Goal: Entertainment & Leisure: Consume media (video, audio)

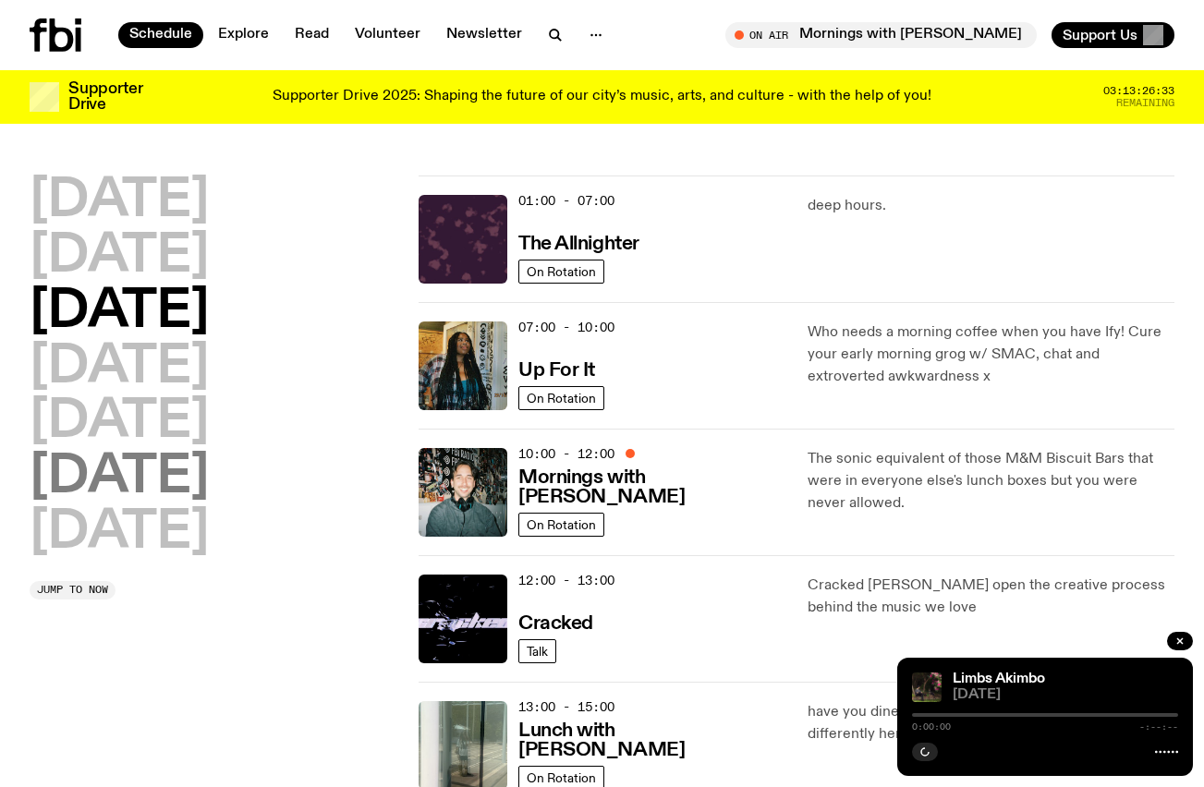
click at [203, 482] on h2 "[DATE]" at bounding box center [119, 478] width 179 height 52
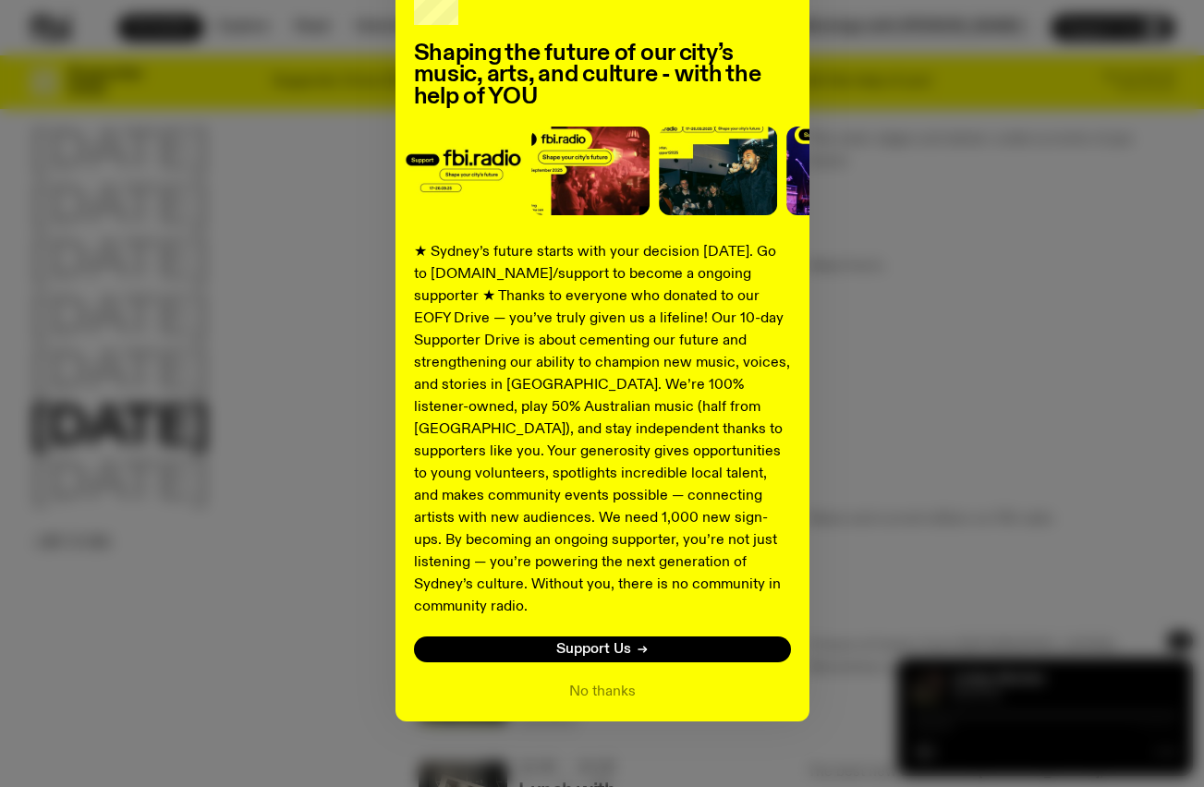
scroll to position [128, 0]
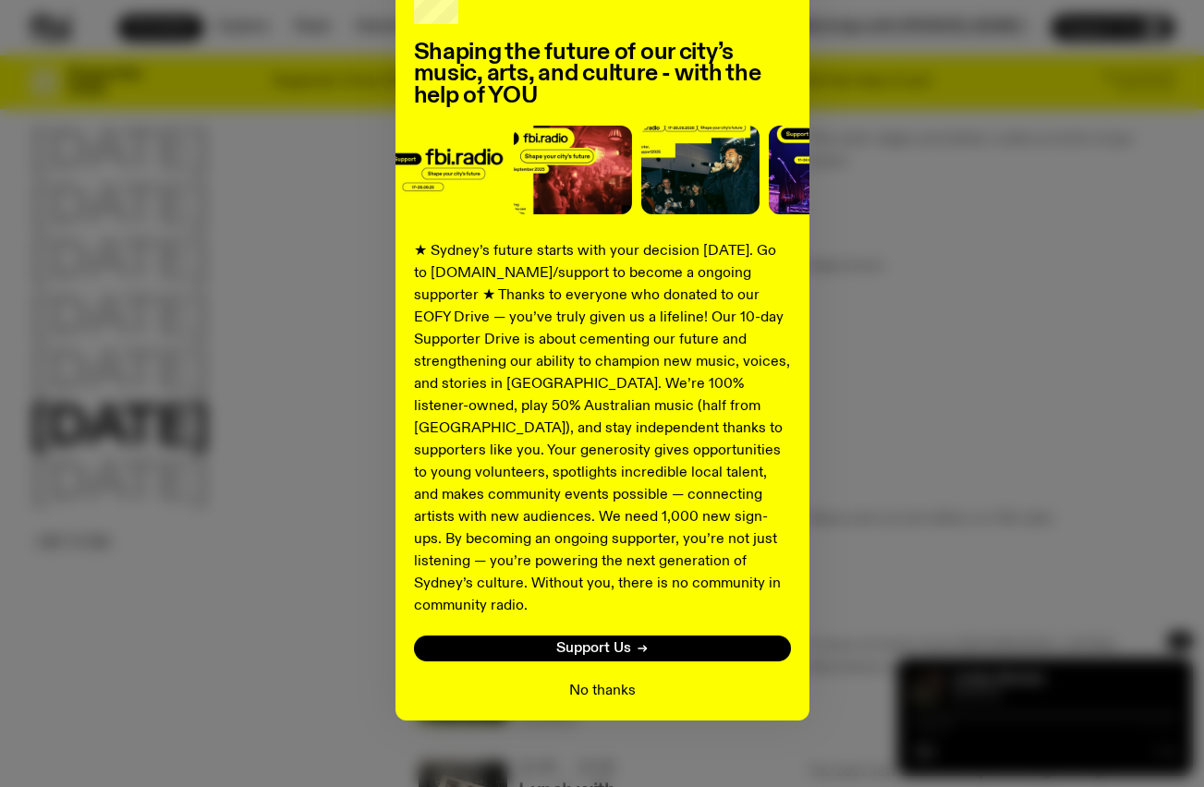
click at [625, 680] on button "No thanks" at bounding box center [602, 691] width 67 height 22
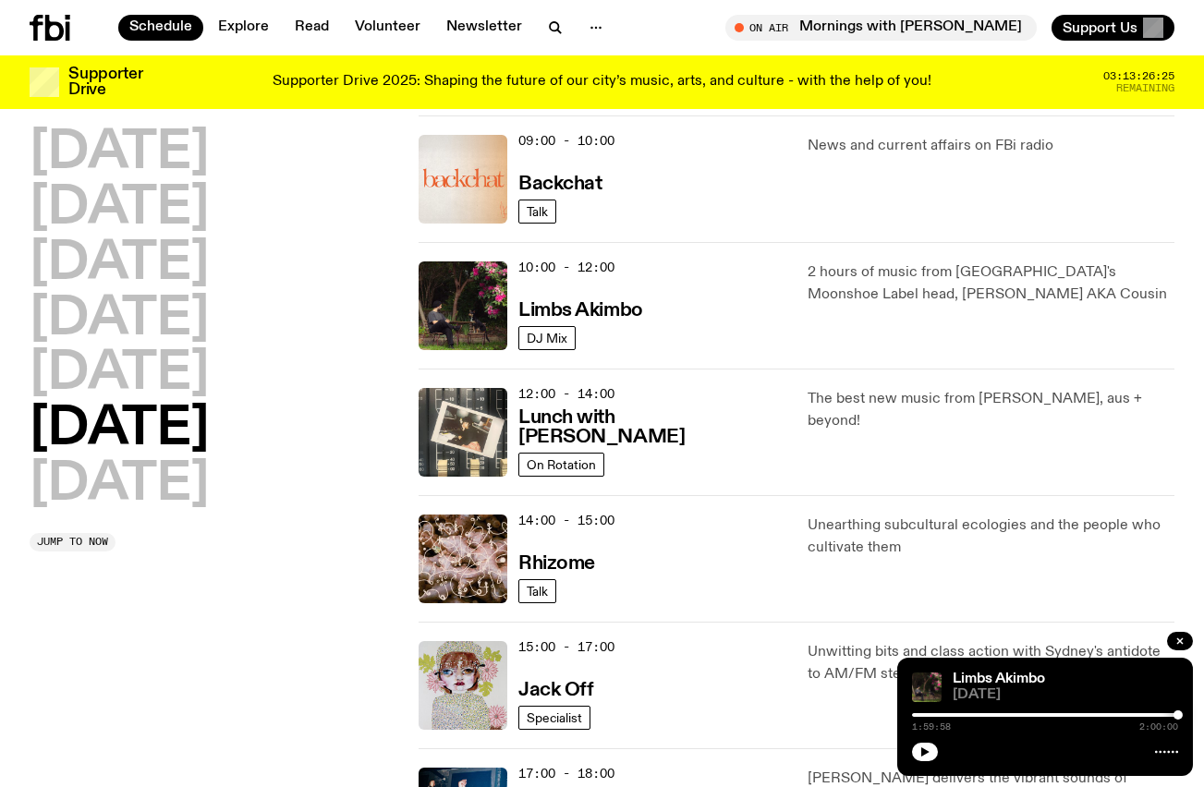
scroll to position [421, 0]
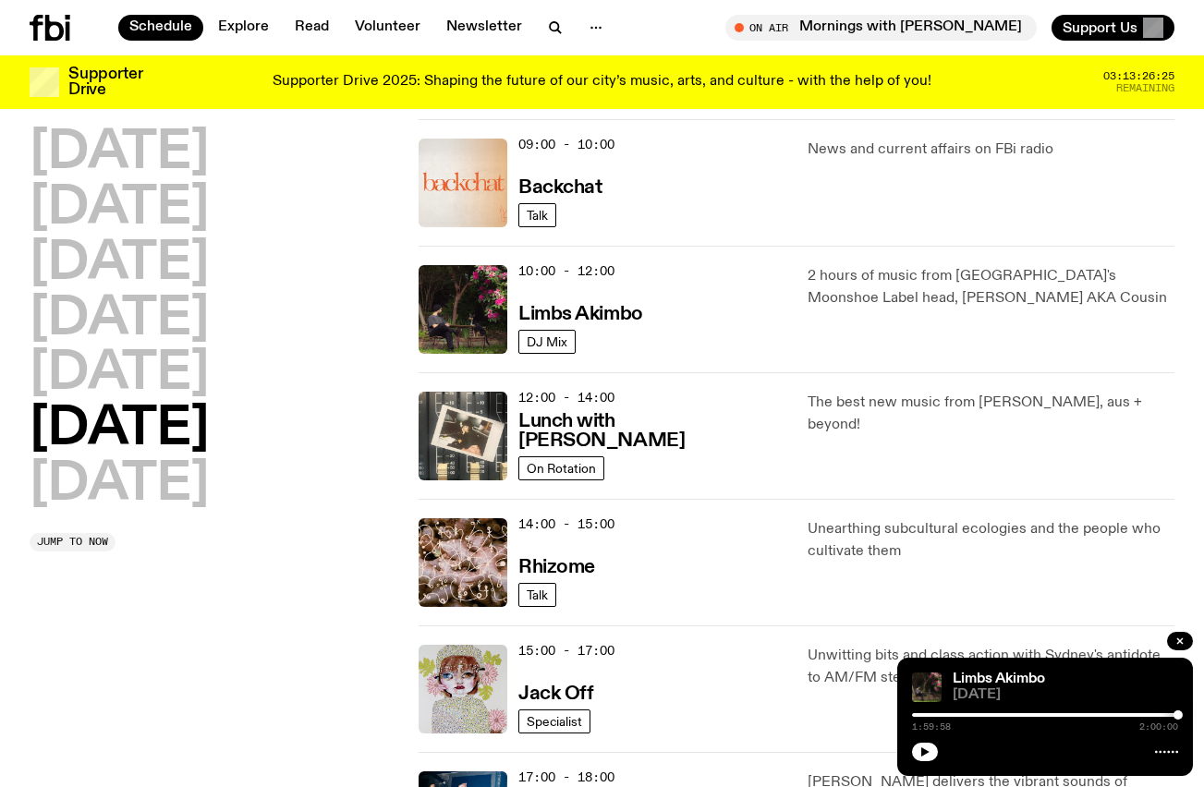
click at [633, 298] on div "10:00 - 12:00 Limbs Akimbo" at bounding box center [651, 309] width 267 height 89
click at [633, 314] on h3 "Limbs Akimbo" at bounding box center [580, 314] width 125 height 19
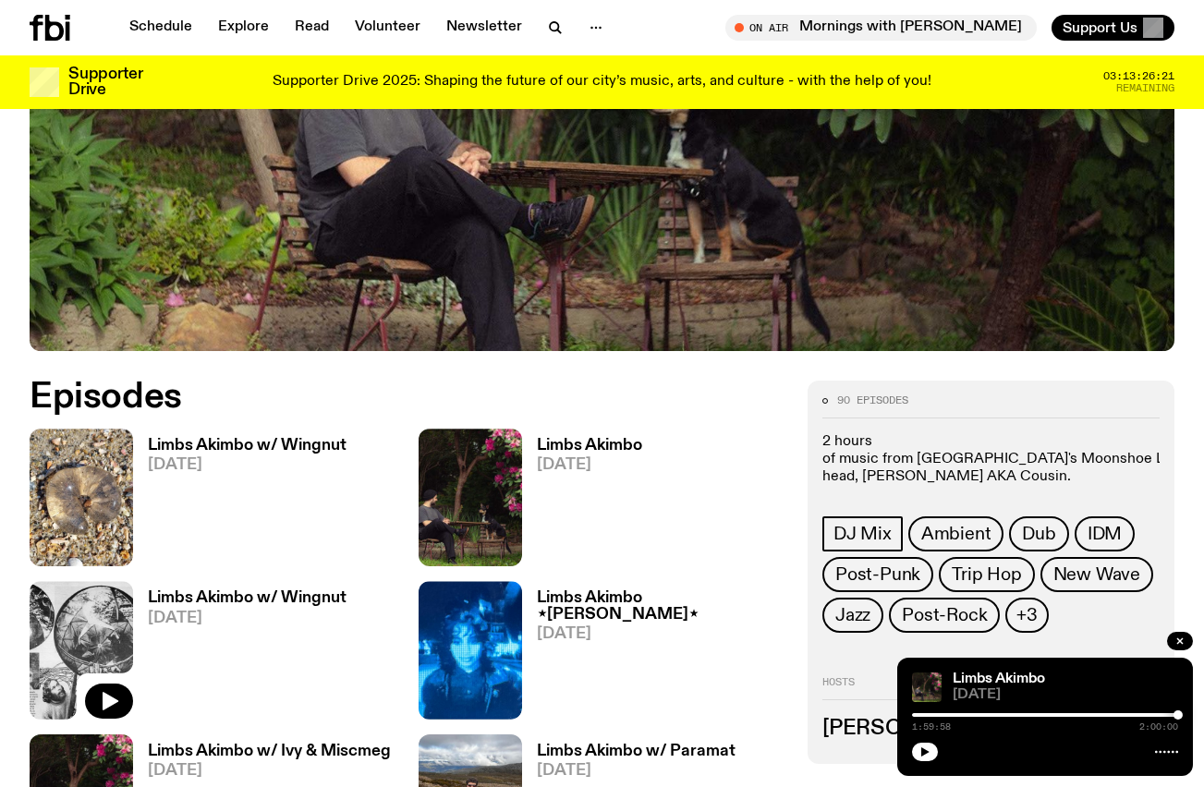
scroll to position [635, 0]
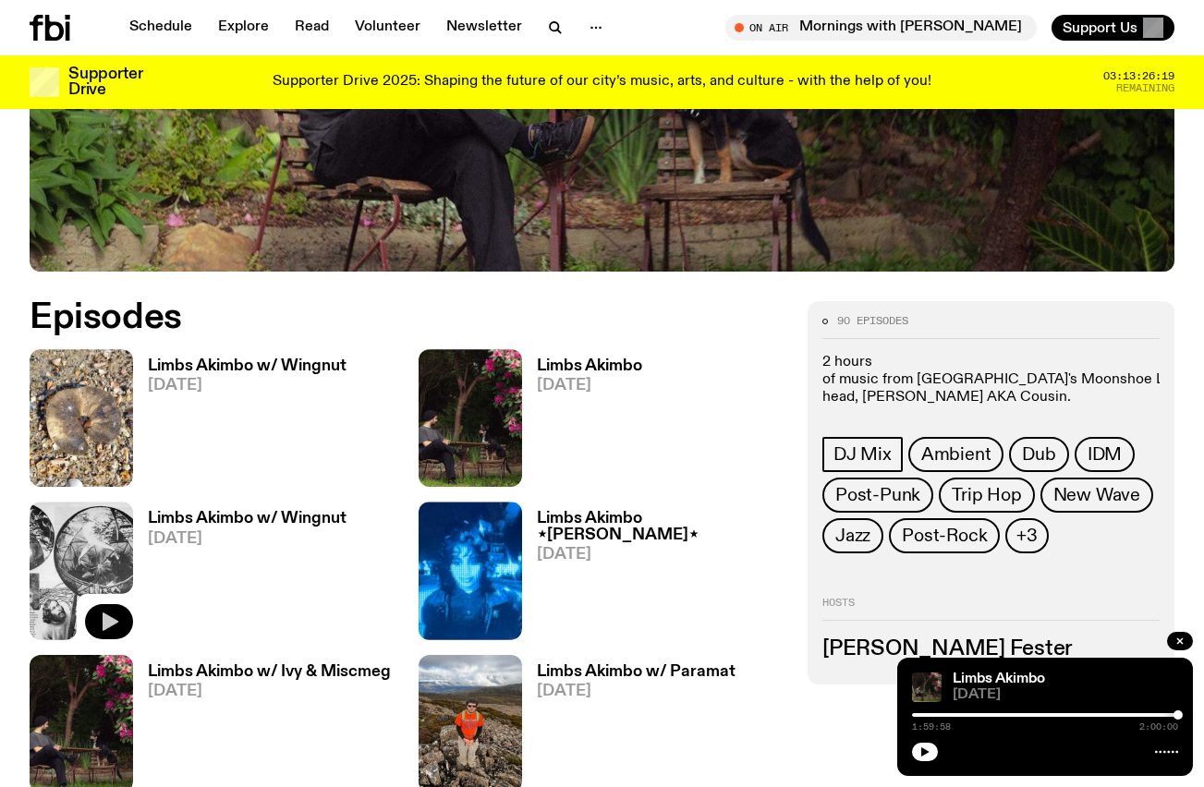
click at [117, 618] on icon "button" at bounding box center [109, 622] width 22 height 22
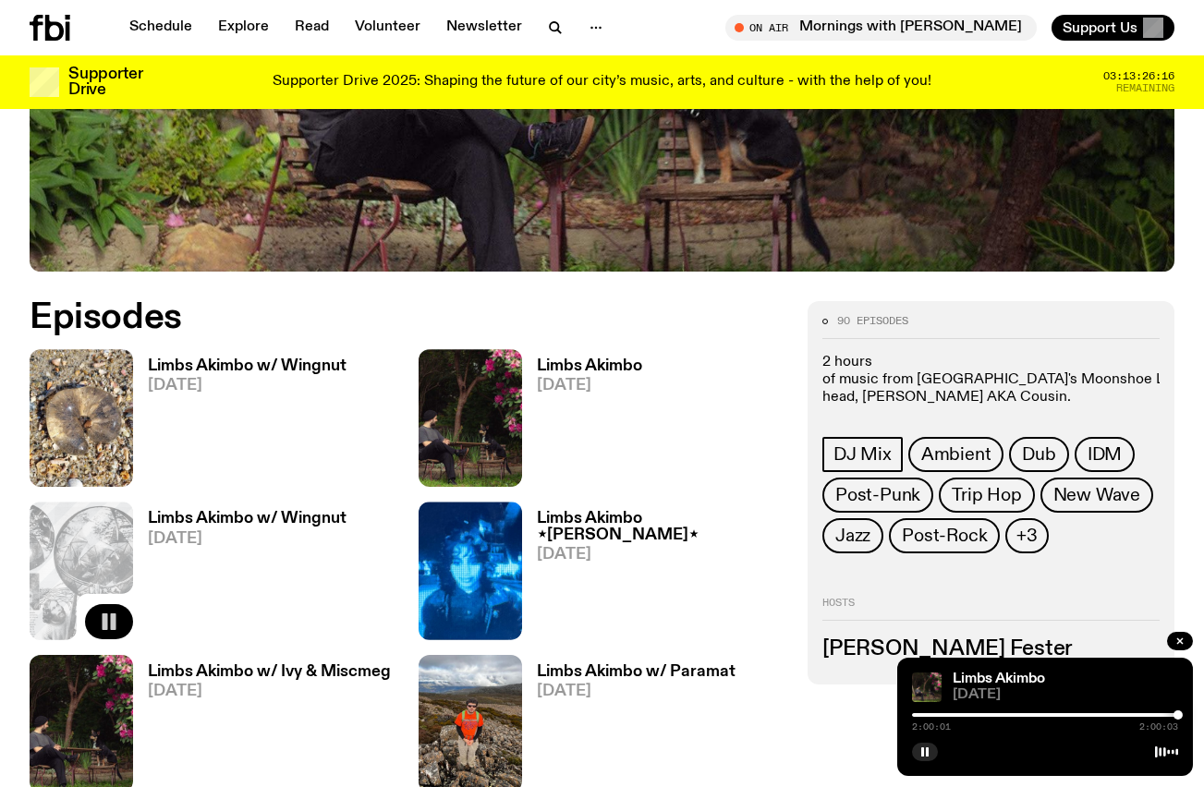
click at [926, 713] on div at bounding box center [1045, 715] width 266 height 4
click at [961, 713] on div at bounding box center [1045, 715] width 266 height 4
click at [972, 713] on div at bounding box center [1045, 715] width 266 height 4
click at [990, 715] on div at bounding box center [1045, 715] width 266 height 4
click at [1010, 713] on div at bounding box center [1045, 715] width 266 height 4
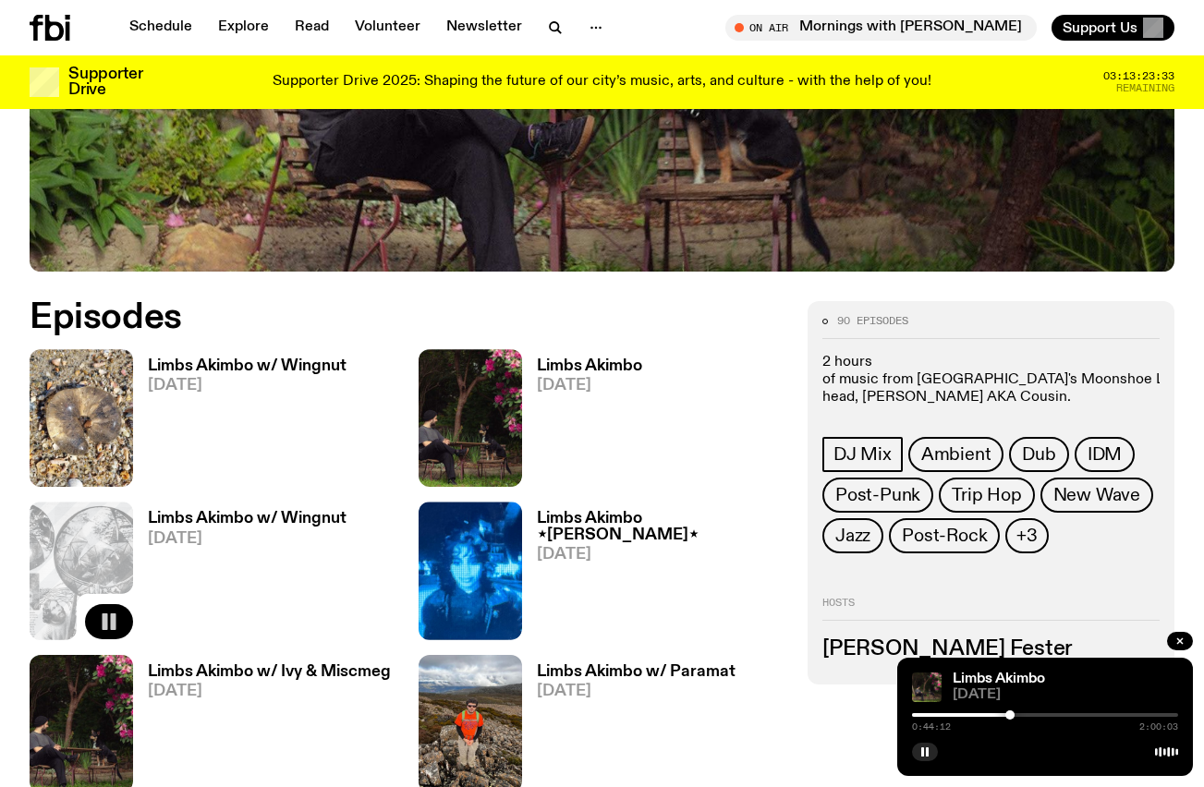
click at [1024, 713] on div at bounding box center [1045, 715] width 266 height 4
click at [1049, 715] on div at bounding box center [1045, 715] width 266 height 4
click at [505, 471] on icon "button" at bounding box center [498, 468] width 22 height 22
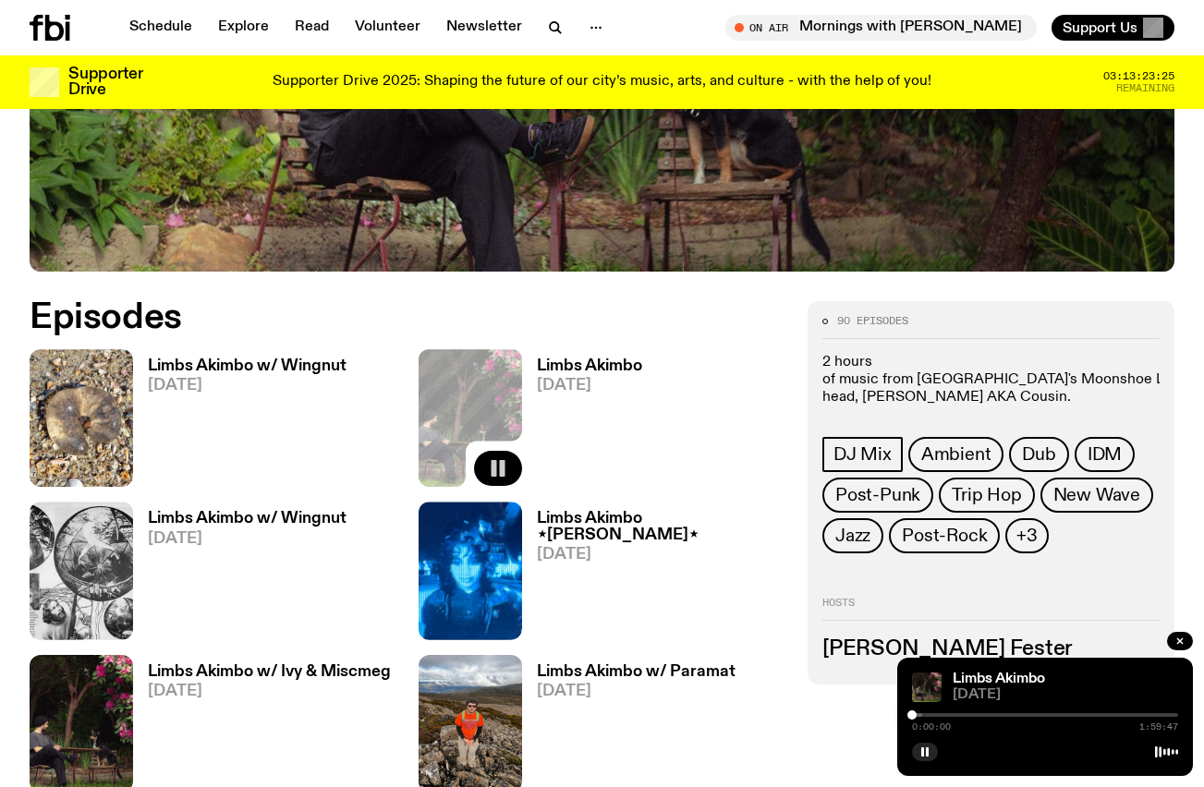
click at [960, 713] on div at bounding box center [1045, 715] width 266 height 4
click at [969, 713] on div at bounding box center [1045, 715] width 266 height 4
click at [980, 714] on div at bounding box center [1045, 715] width 266 height 4
click at [992, 714] on div at bounding box center [1045, 715] width 266 height 4
click at [984, 714] on div at bounding box center [859, 715] width 266 height 4
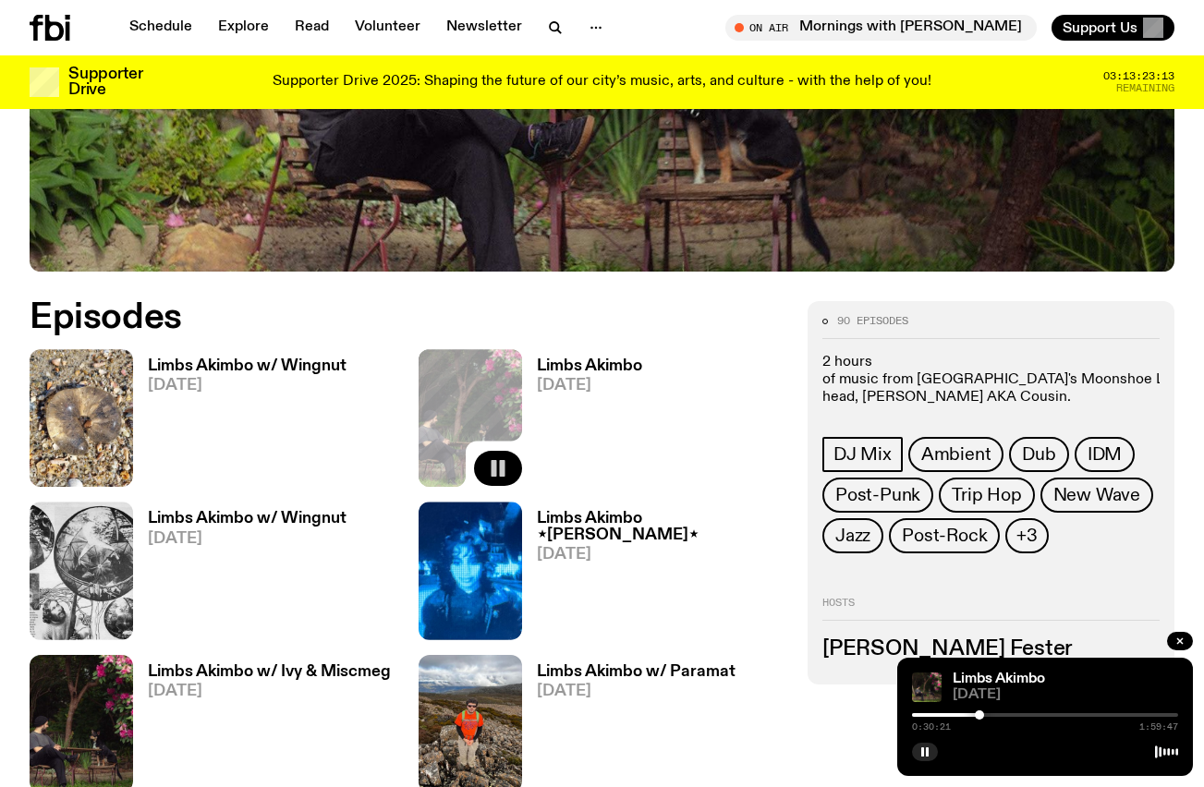
click at [979, 715] on div at bounding box center [979, 715] width 9 height 9
